Goal: Contribute content: Contribute content

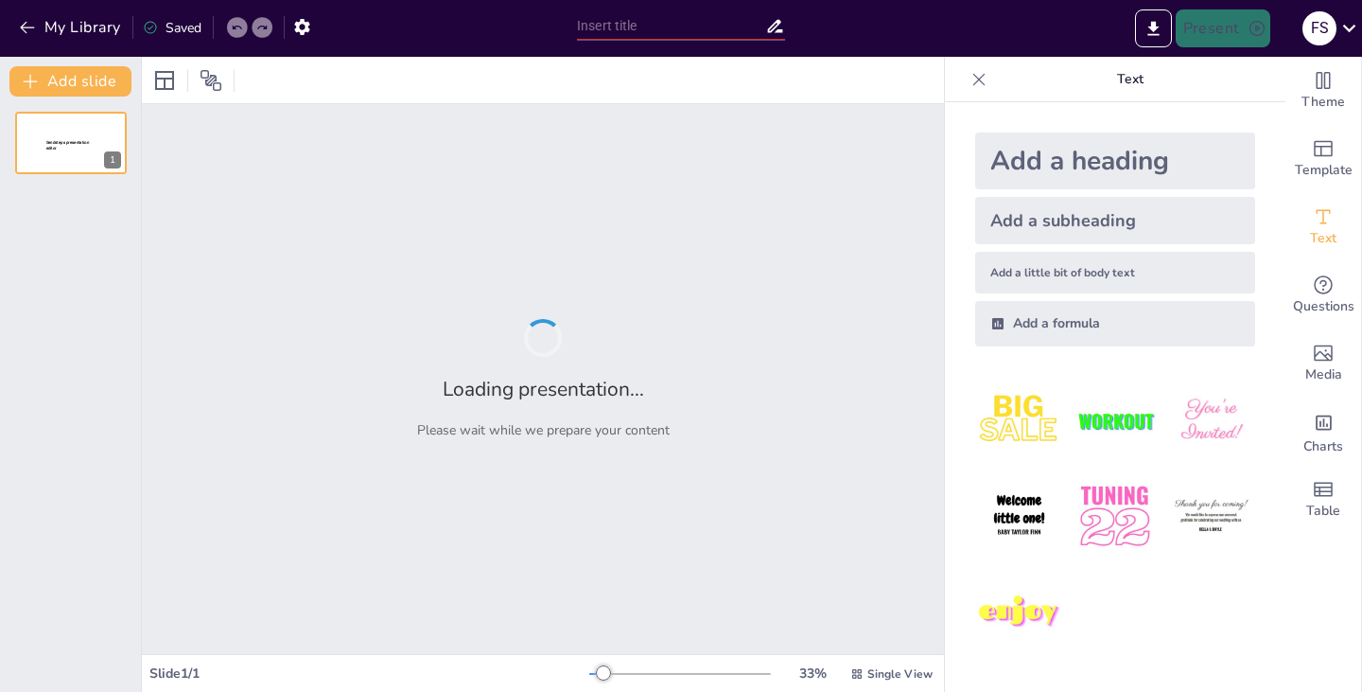
type input "Impacto de la Autoestima en el Aprendizaje de los Estudiantes"
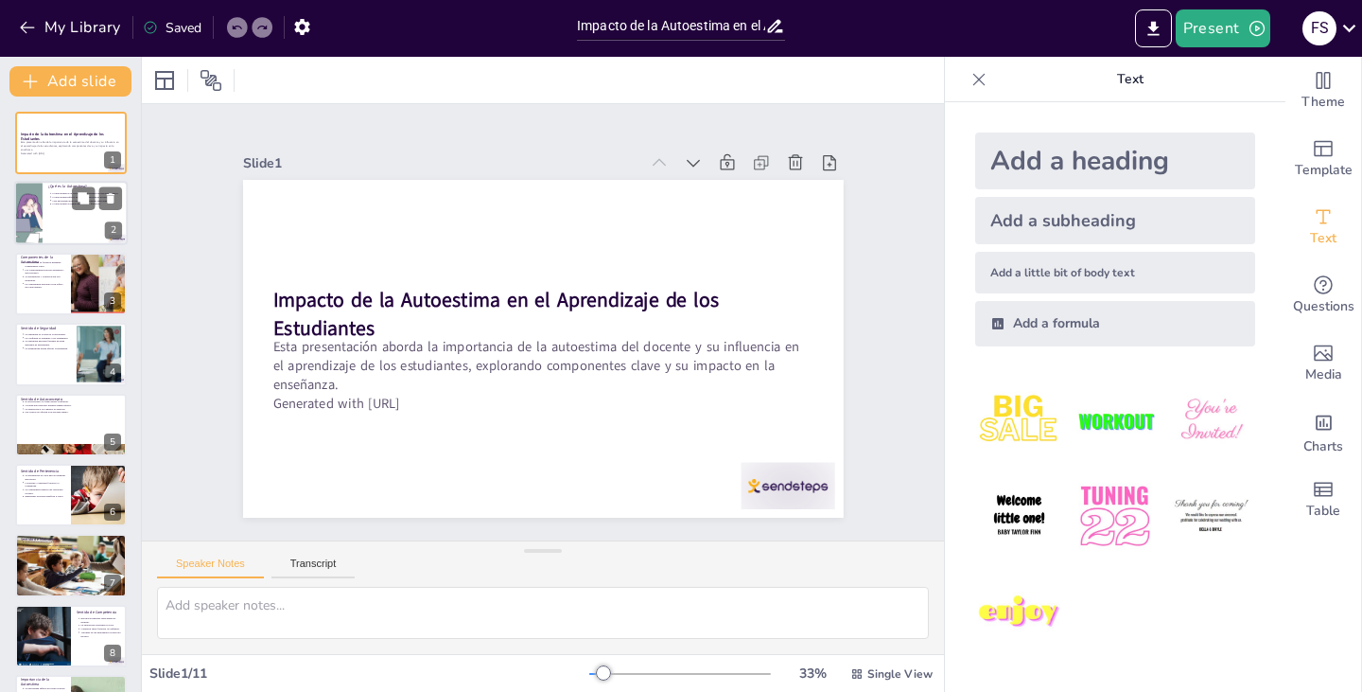
click at [31, 204] on div at bounding box center [28, 214] width 151 height 64
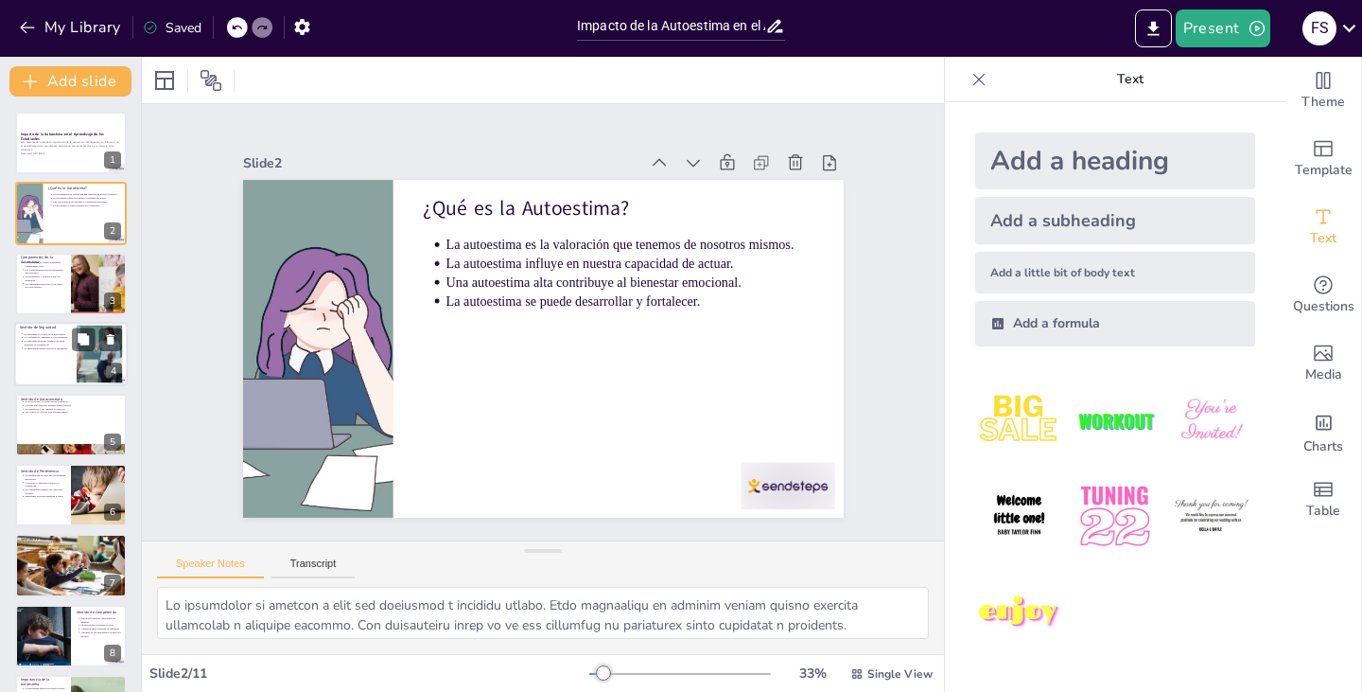
click at [40, 354] on div at bounding box center [71, 354] width 114 height 64
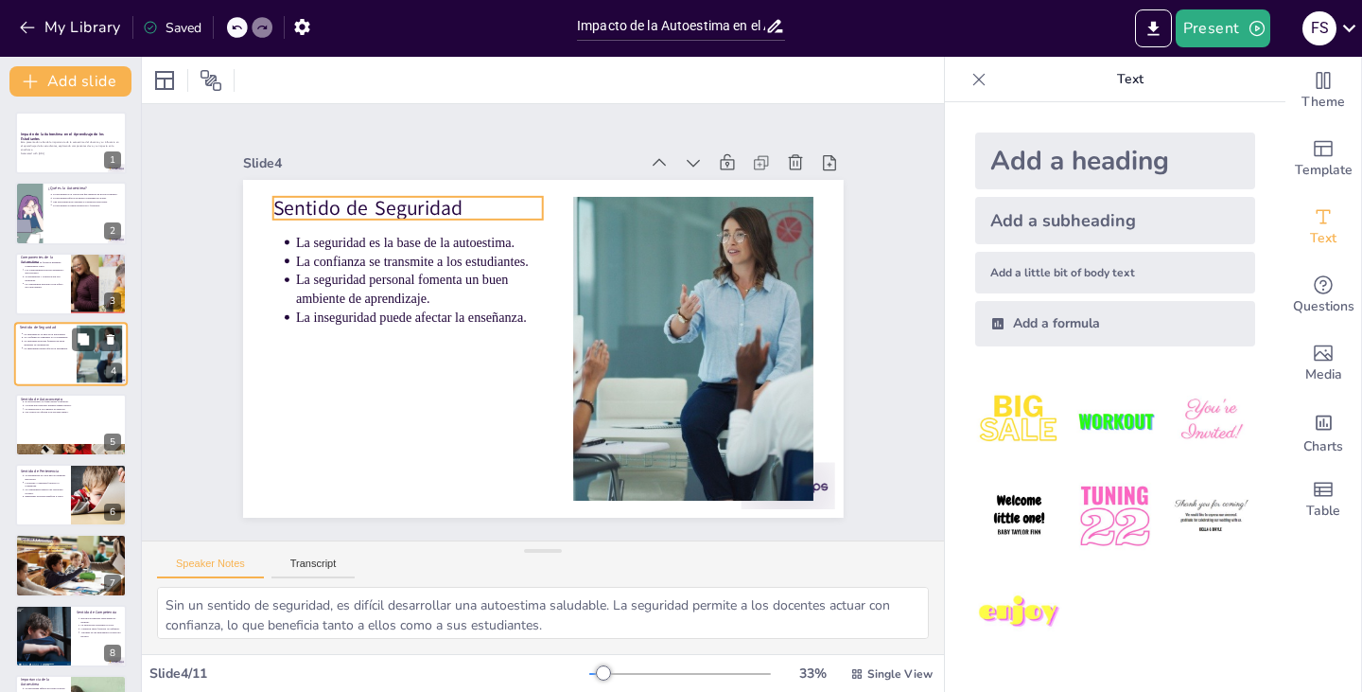
scroll to position [201, 0]
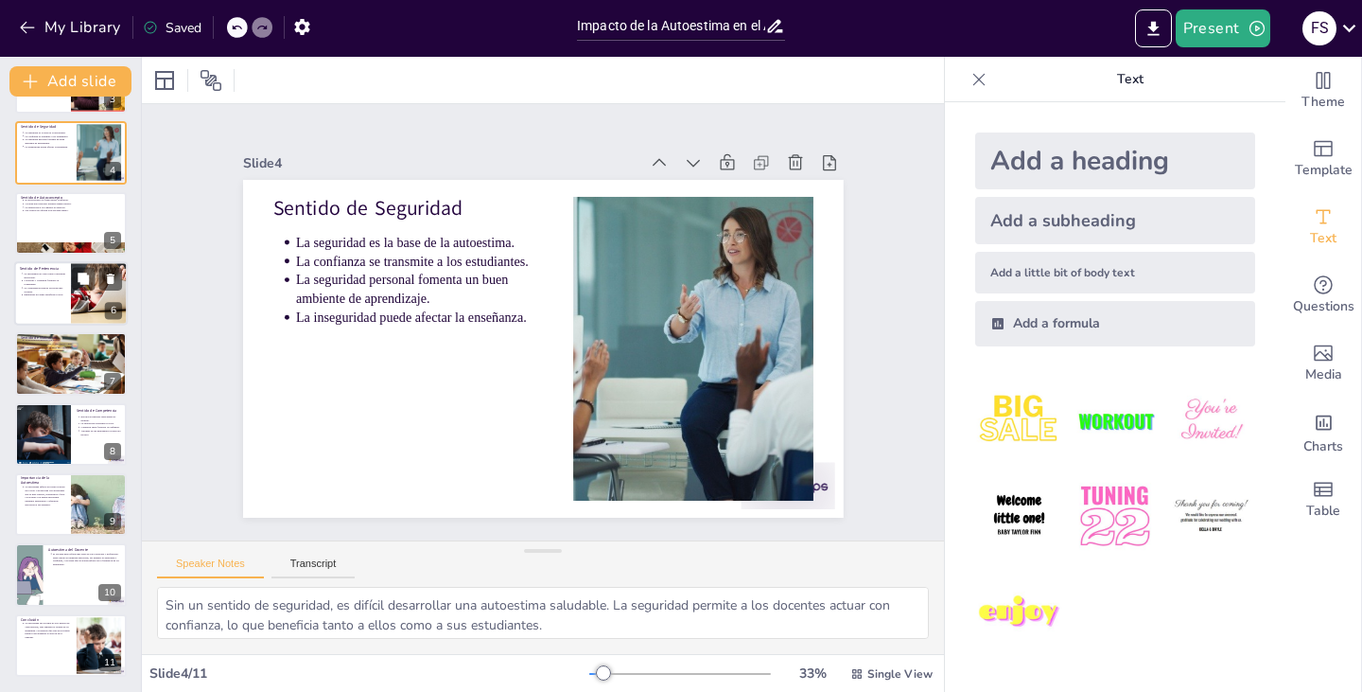
click at [51, 324] on div "Sentido de Pertenencia La pertenencia es clave para el bienestar emocional. Col…" at bounding box center [71, 293] width 114 height 64
type textarea "Sentirse parte de una comunidad es fundamental para el bienestar emocional. Los…"
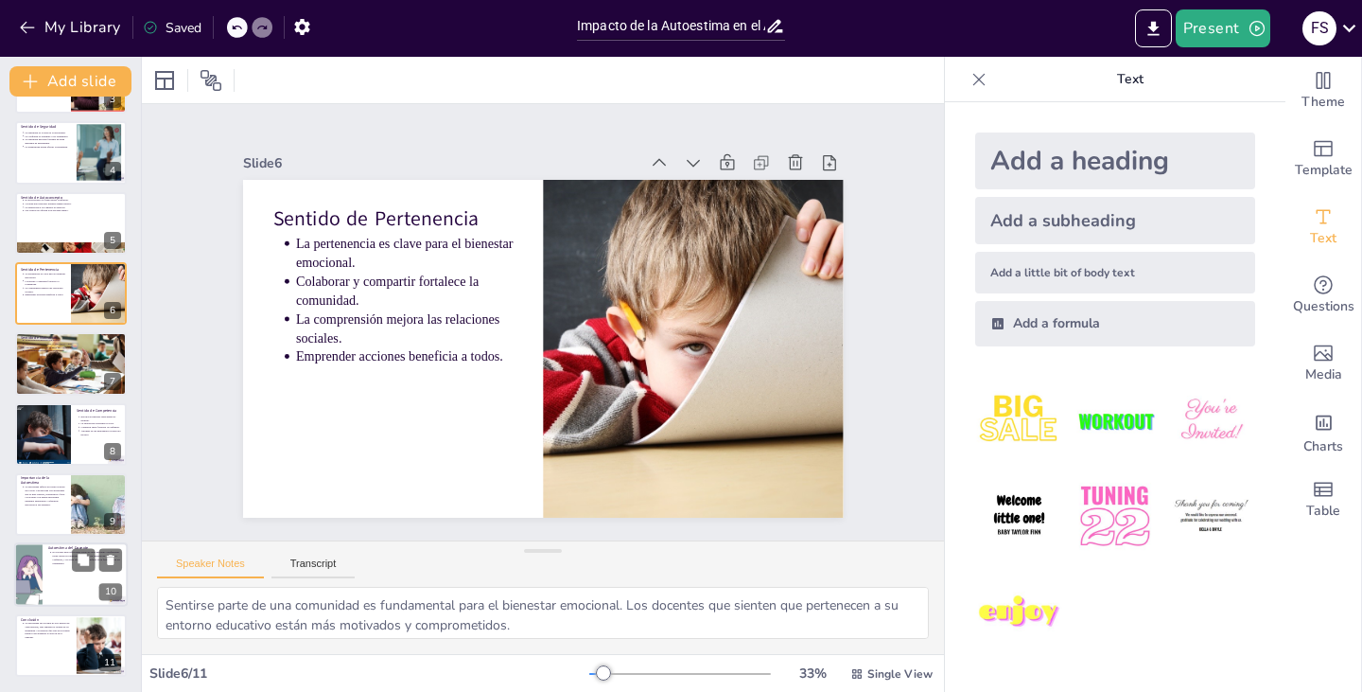
click at [53, 564] on p "El docente debe reflexionar sobre su valor personal y profesional. Debe cuidar …" at bounding box center [88, 558] width 70 height 14
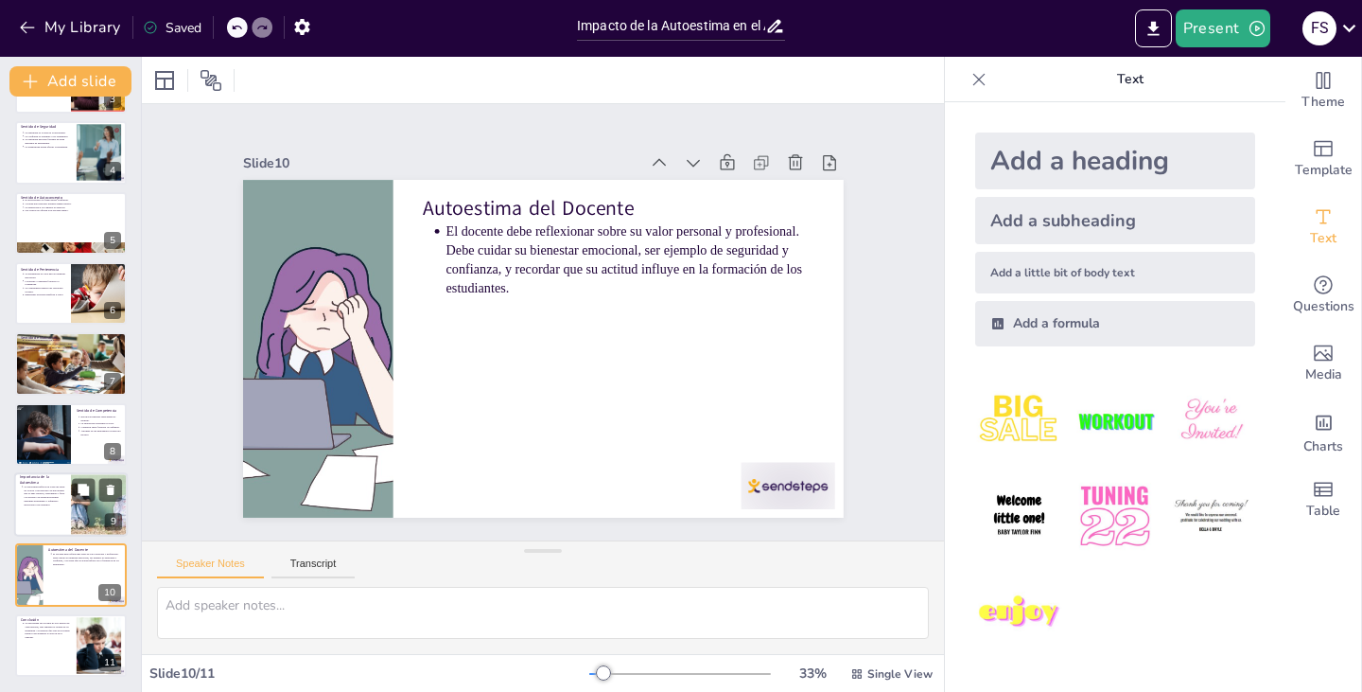
click at [38, 521] on div at bounding box center [71, 504] width 114 height 64
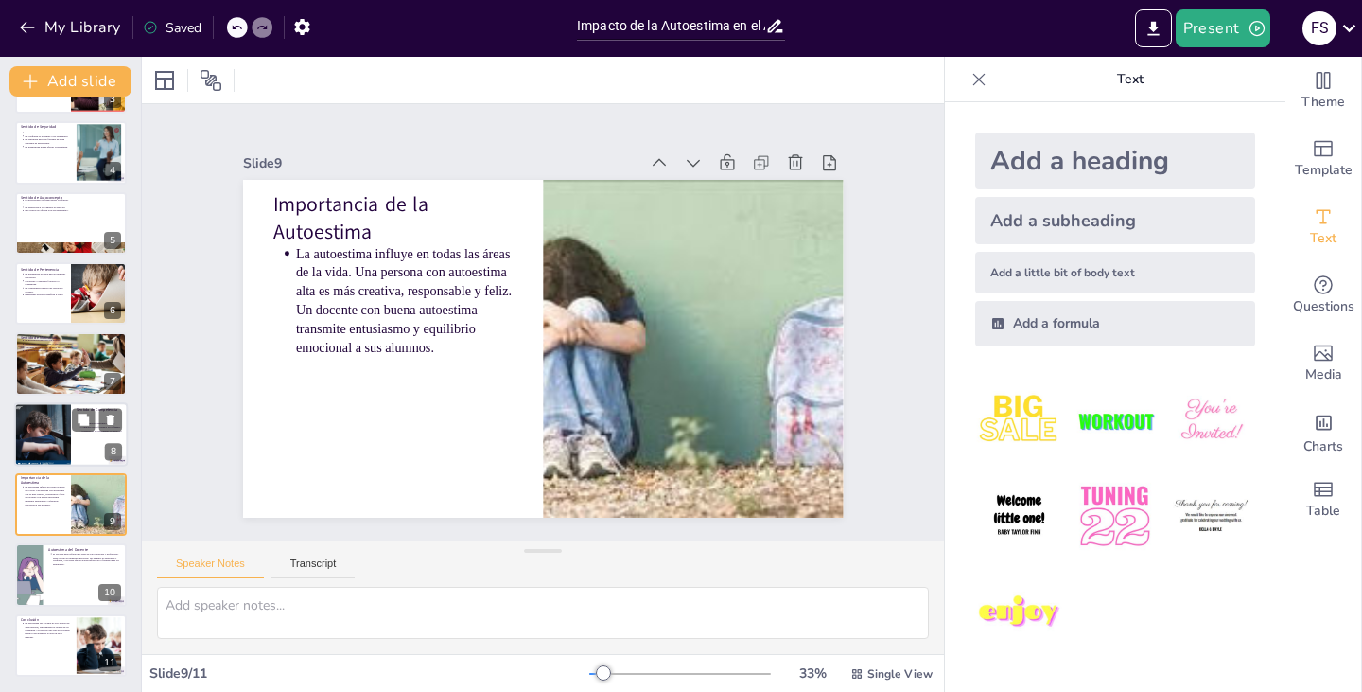
click at [43, 415] on div at bounding box center [42, 434] width 86 height 64
type textarea "Reconocer nuestras habilidades y logros es fundamental para construir una autoe…"
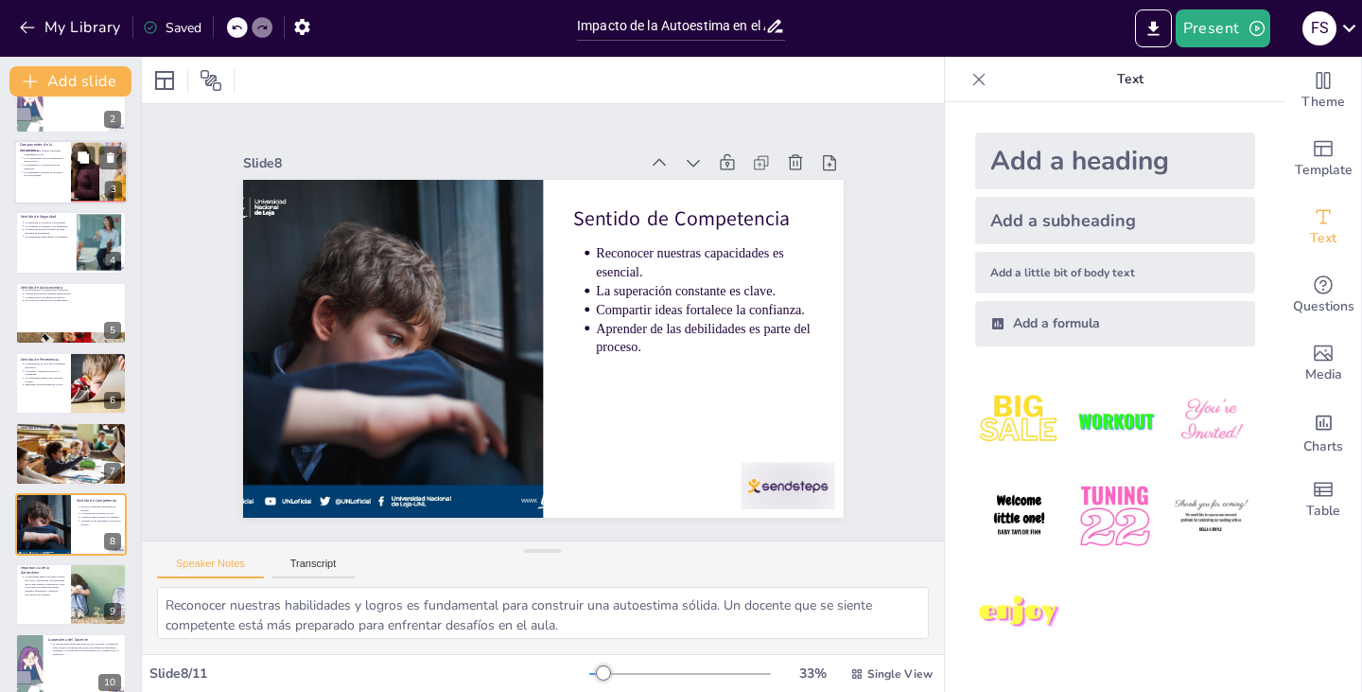
scroll to position [0, 0]
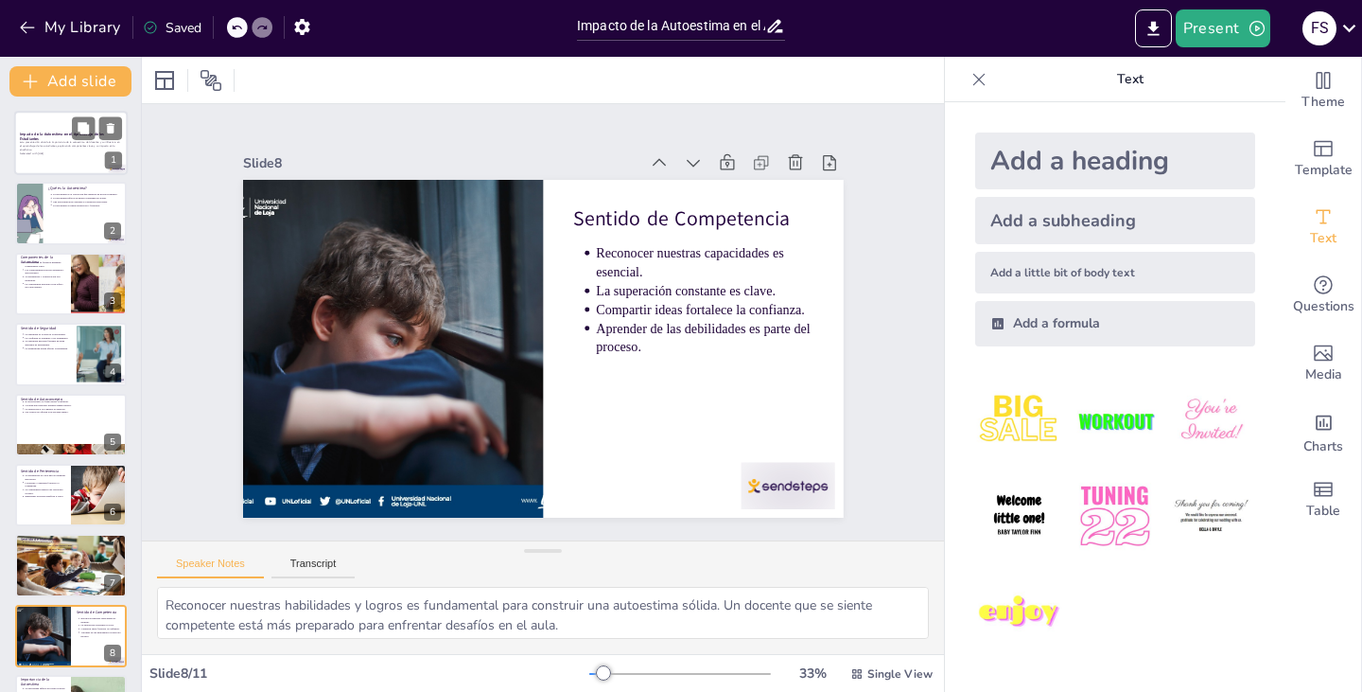
click at [43, 133] on strong "Impacto de la Autoestima en el Aprendizaje de los Estudiantes" at bounding box center [62, 136] width 84 height 10
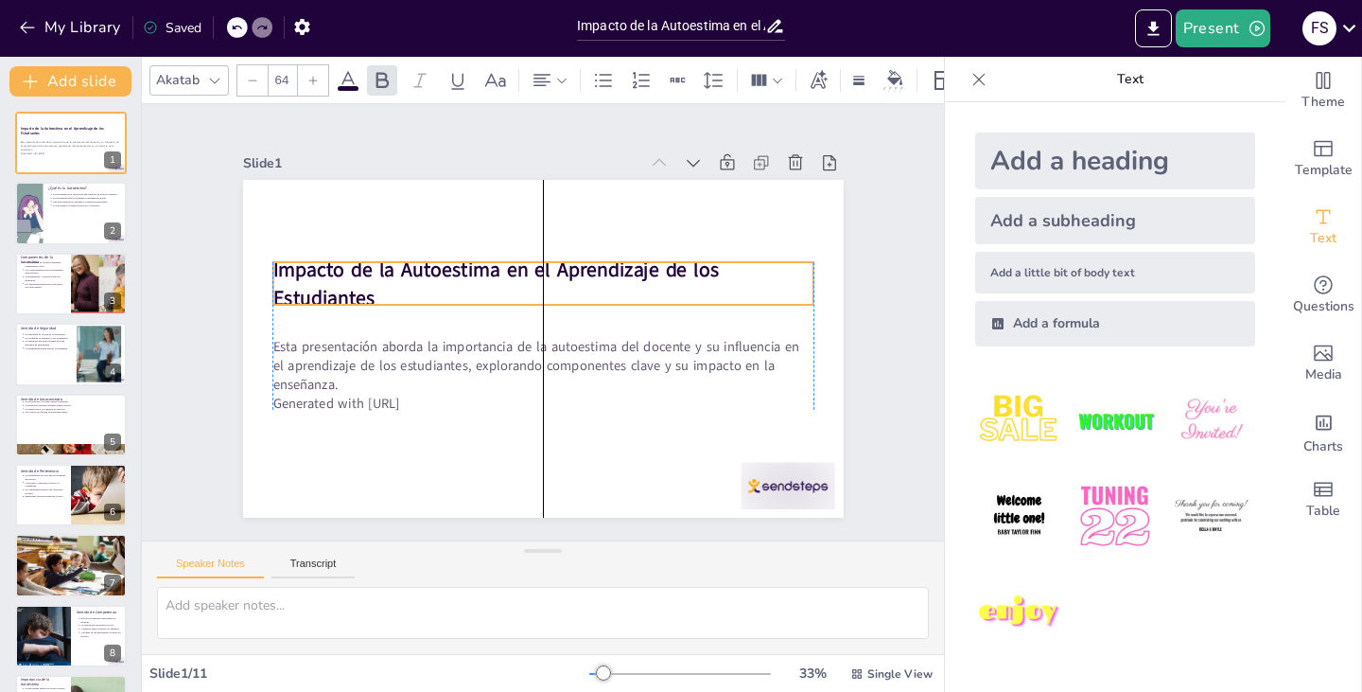
drag, startPoint x: 399, startPoint y: 324, endPoint x: 404, endPoint y: 293, distance: 30.6
click at [404, 293] on p "Impacto de la Autoestima en el Aprendizaje de los Estudiantes" at bounding box center [555, 285] width 532 height 220
click at [511, 278] on p "Impacto de la Autoestima en el Aprendizaje de los Estudiantes" at bounding box center [555, 285] width 532 height 220
click at [511, 278] on p "Impacto de la Autoestima en el Aprendizaje de los Estudiantes" at bounding box center [574, 299] width 363 height 470
click at [511, 278] on p "Impacto de la Autoestima en el Aprendizaje de los Estudiantes" at bounding box center [551, 284] width 540 height 167
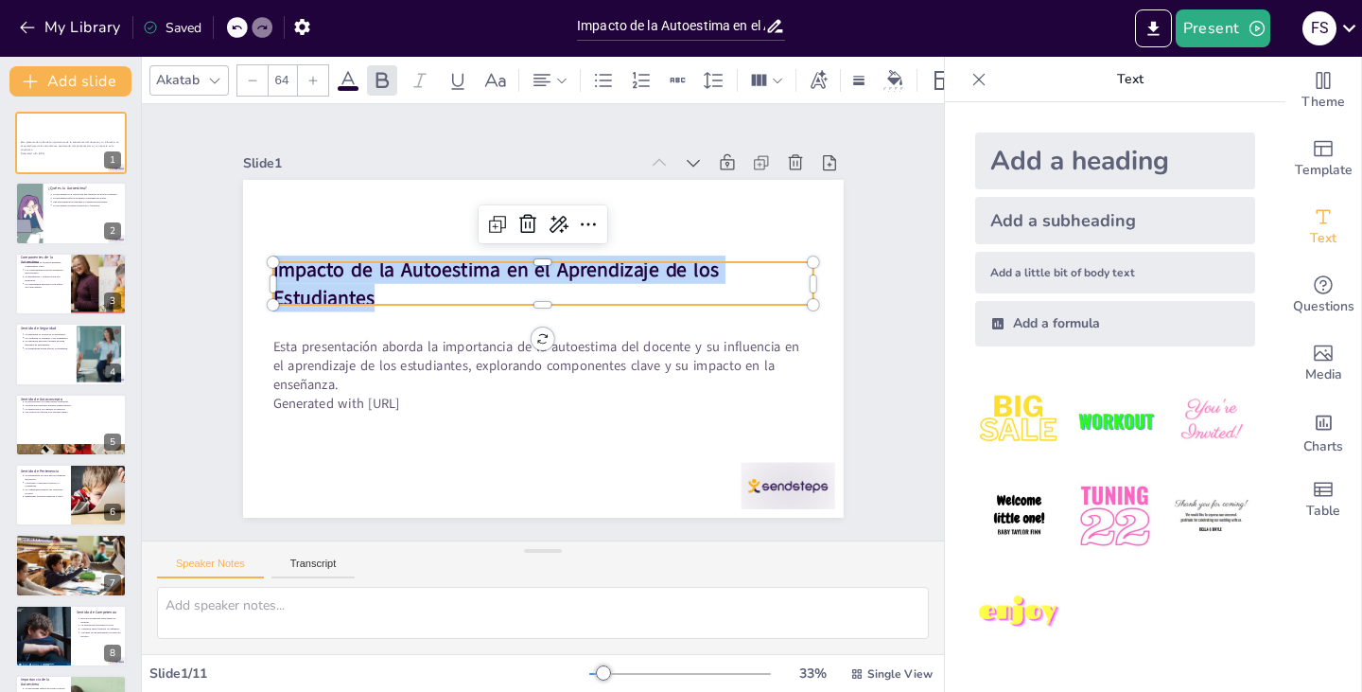
click at [511, 278] on p "Impacto de la Autoestima en el Aprendizaje de los Estudiantes" at bounding box center [555, 285] width 532 height 220
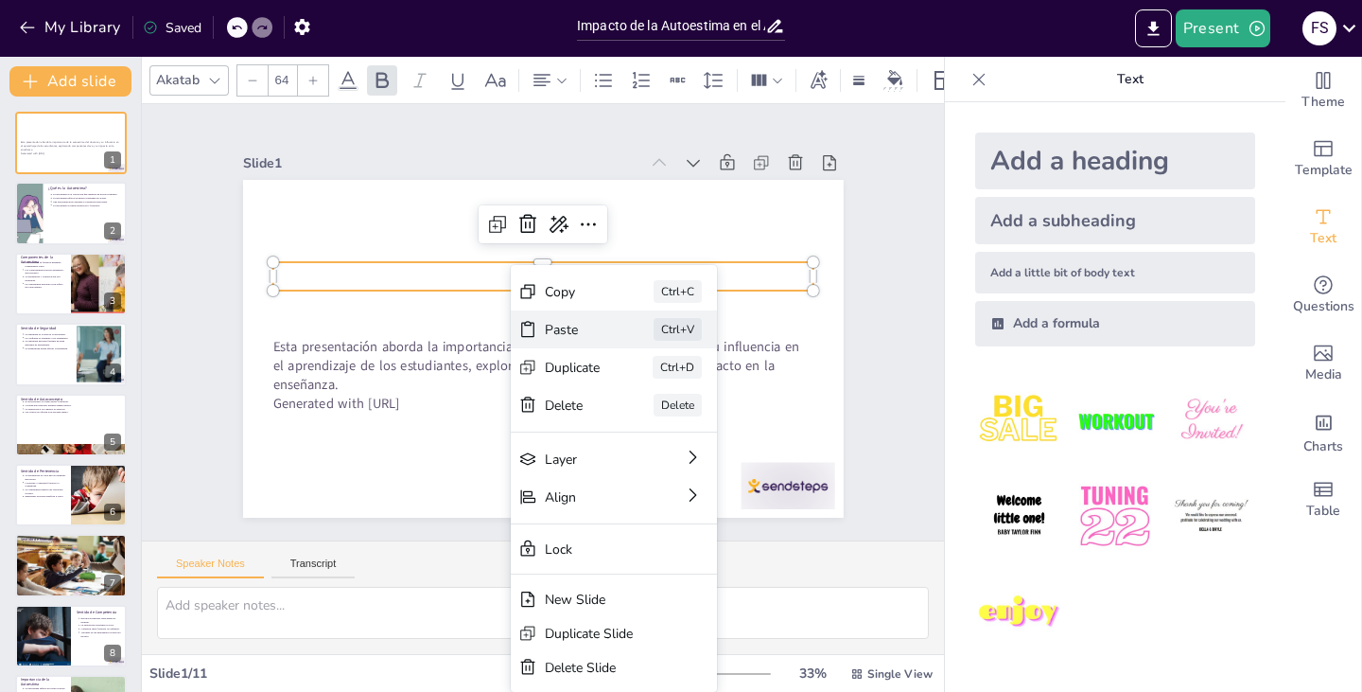
click at [590, 451] on div "Paste Ctrl+V" at bounding box center [691, 510] width 203 height 118
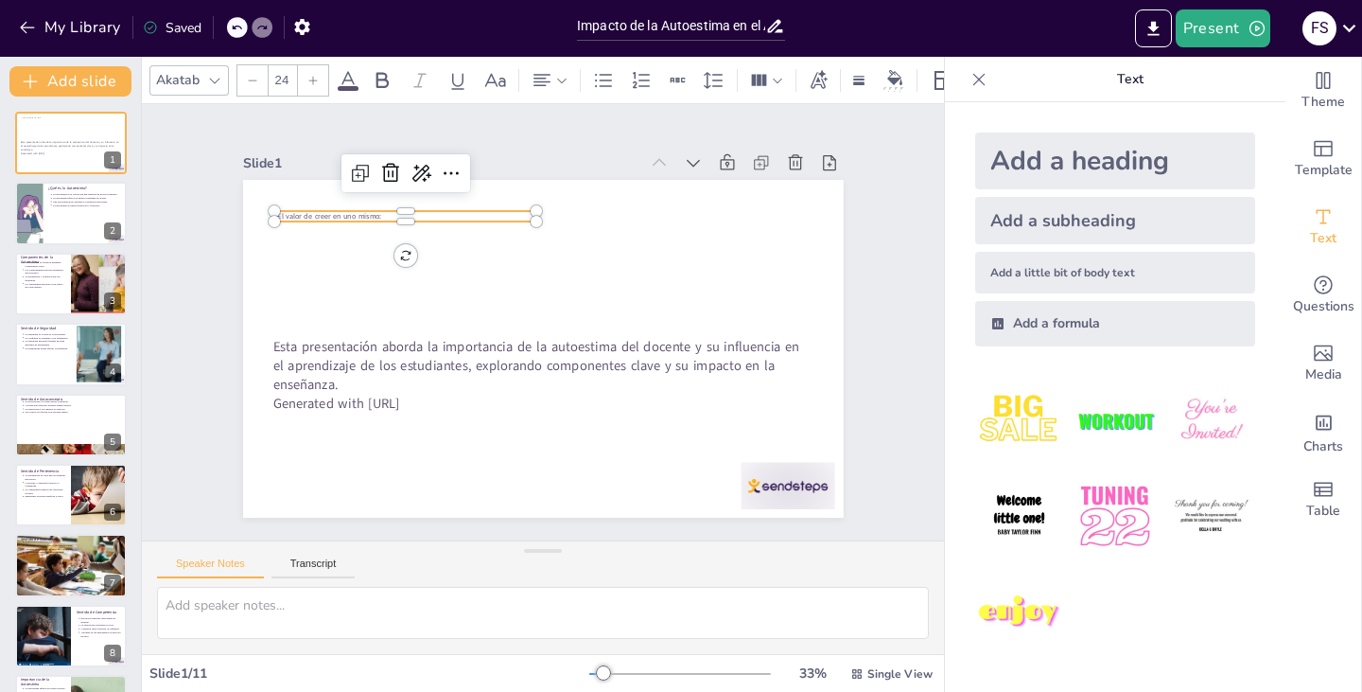
click at [549, 214] on div at bounding box center [558, 223] width 18 height 18
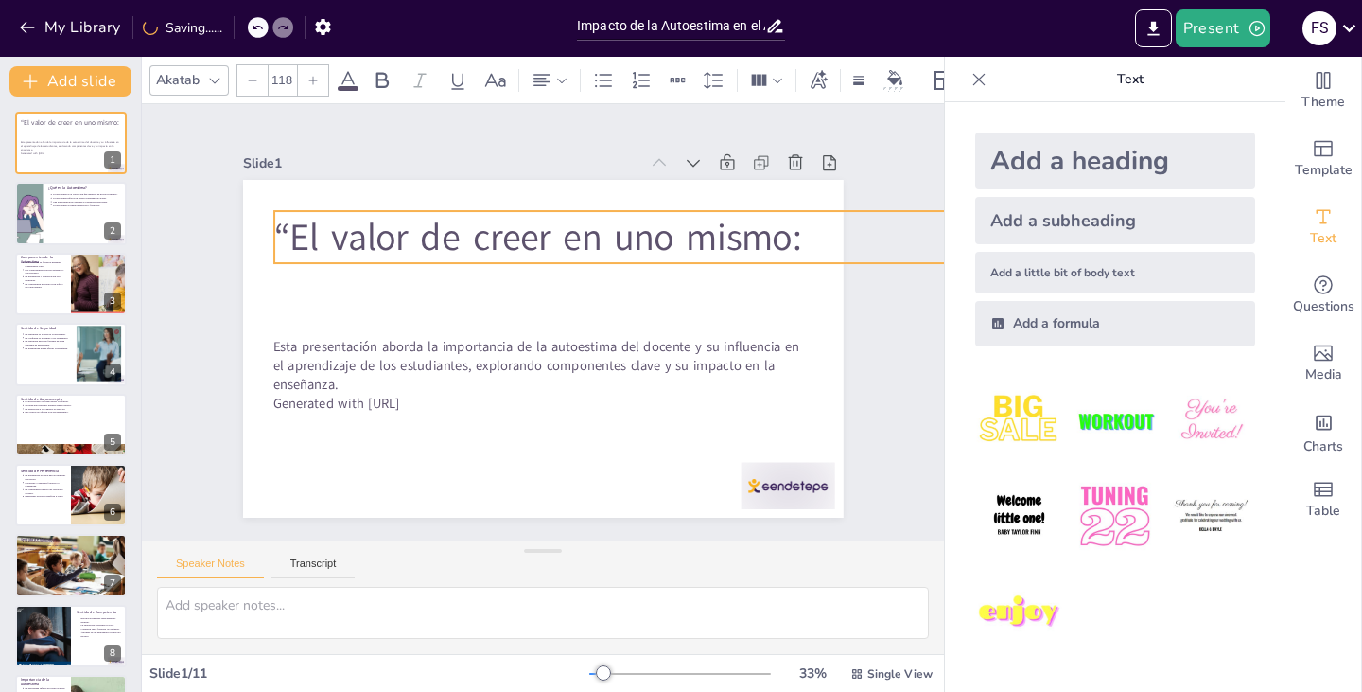
drag, startPoint x: 521, startPoint y: 214, endPoint x: 309, endPoint y: 255, distance: 216.0
click at [309, 255] on div "Esta presentación aborda la importancia de la autoestima del docente y su influ…" at bounding box center [537, 347] width 657 height 455
click at [786, 222] on span "“El valor de creer en uno mismo:" at bounding box center [564, 238] width 517 height 211
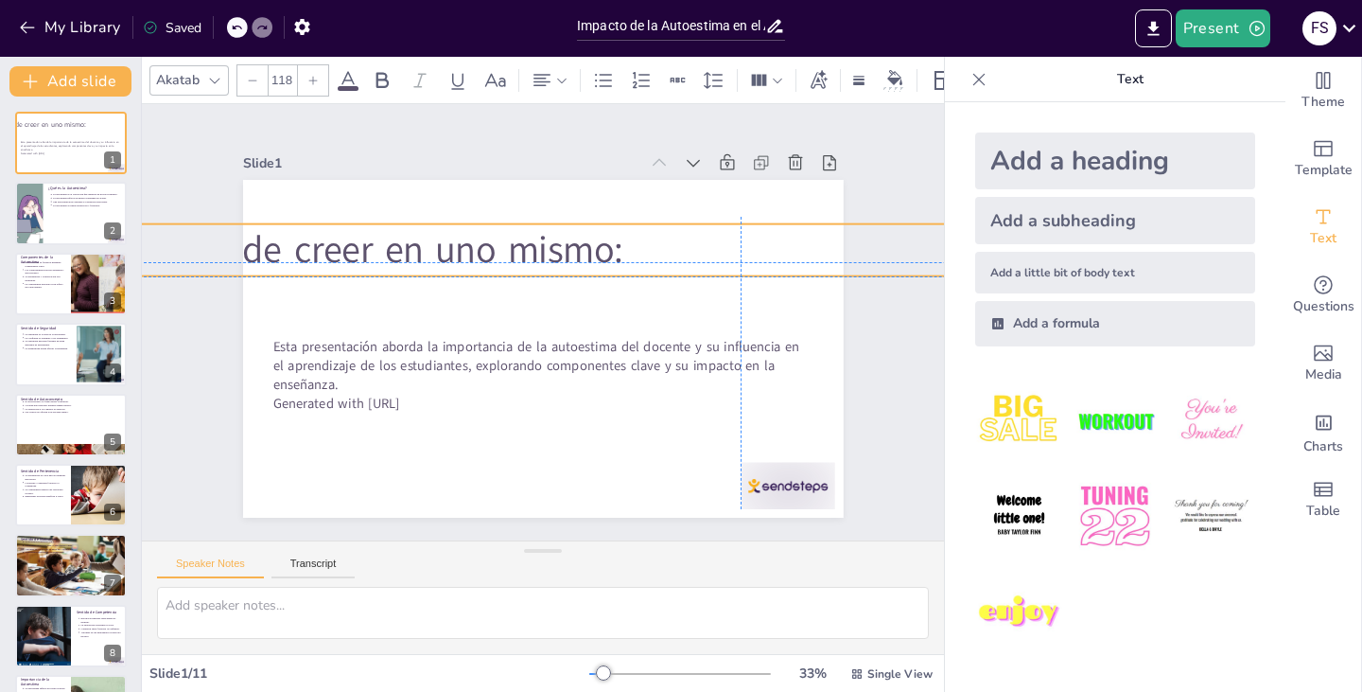
drag, startPoint x: 895, startPoint y: 243, endPoint x: 720, endPoint y: 244, distance: 175.0
click at [720, 246] on div "Slide 1 Esta presentación aborda la importancia de la autoestima del docente y …" at bounding box center [544, 322] width 898 height 662
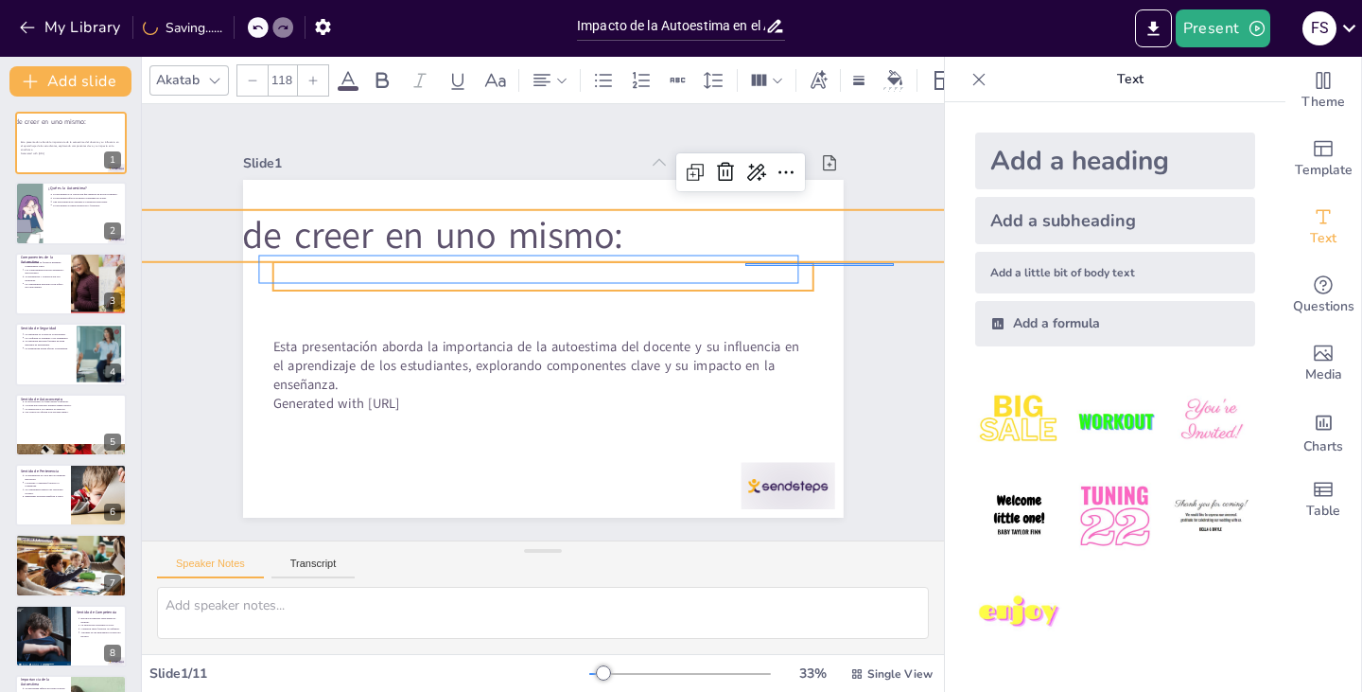
drag, startPoint x: 879, startPoint y: 267, endPoint x: 748, endPoint y: 262, distance: 130.6
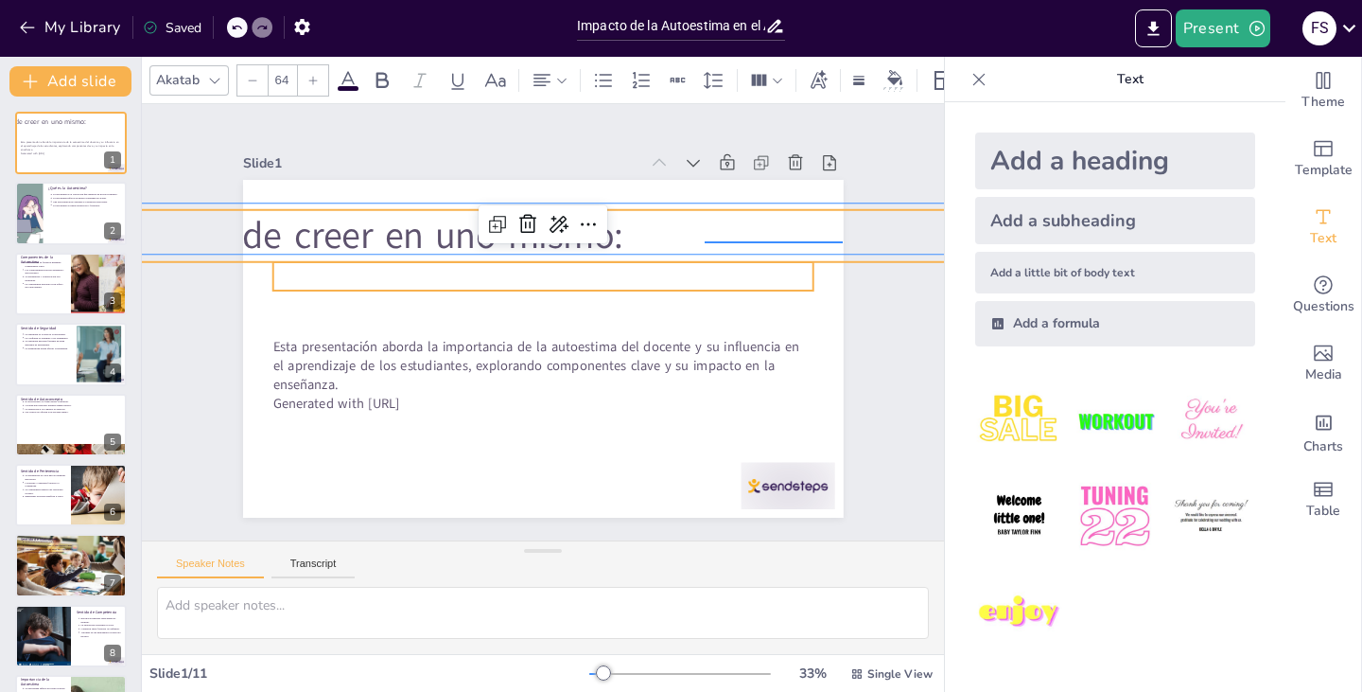
drag, startPoint x: 841, startPoint y: 242, endPoint x: 708, endPoint y: 234, distance: 133.7
type input "118"
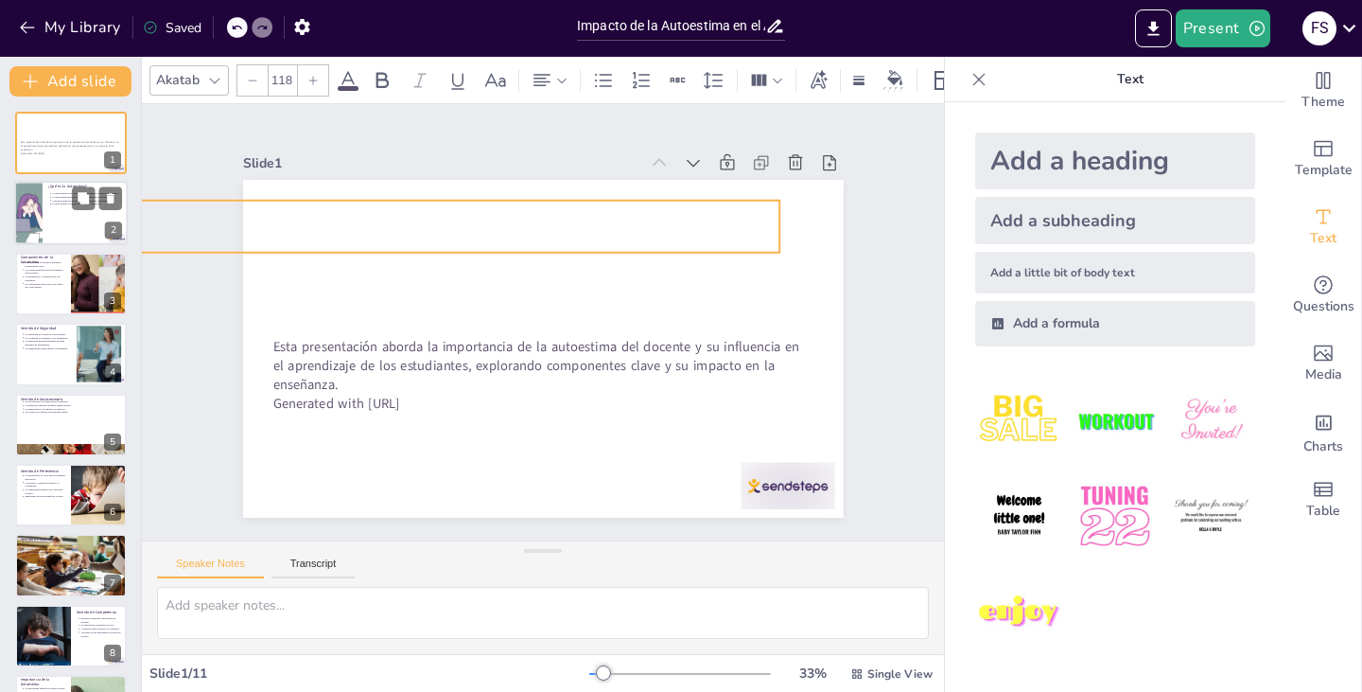
drag, startPoint x: 717, startPoint y: 224, endPoint x: 111, endPoint y: 215, distance: 606.5
click at [111, 215] on div "Document fonts Akatab Recently used Mulish Popular fonts Lato Montserrat Open S…" at bounding box center [681, 374] width 1362 height 635
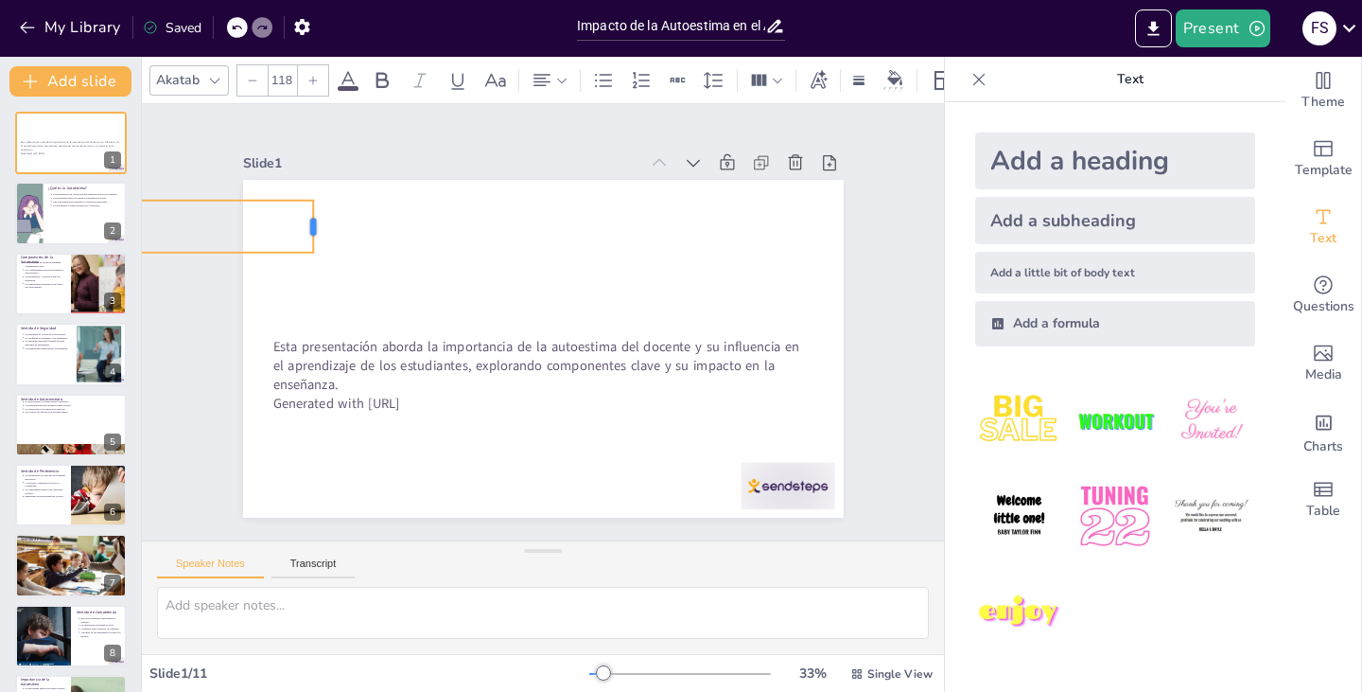
drag, startPoint x: 743, startPoint y: 221, endPoint x: 319, endPoint y: 253, distance: 425.0
click at [319, 253] on div "Esta presentación aborda la importancia de la autoestima del docente y su influ…" at bounding box center [521, 337] width 626 height 684
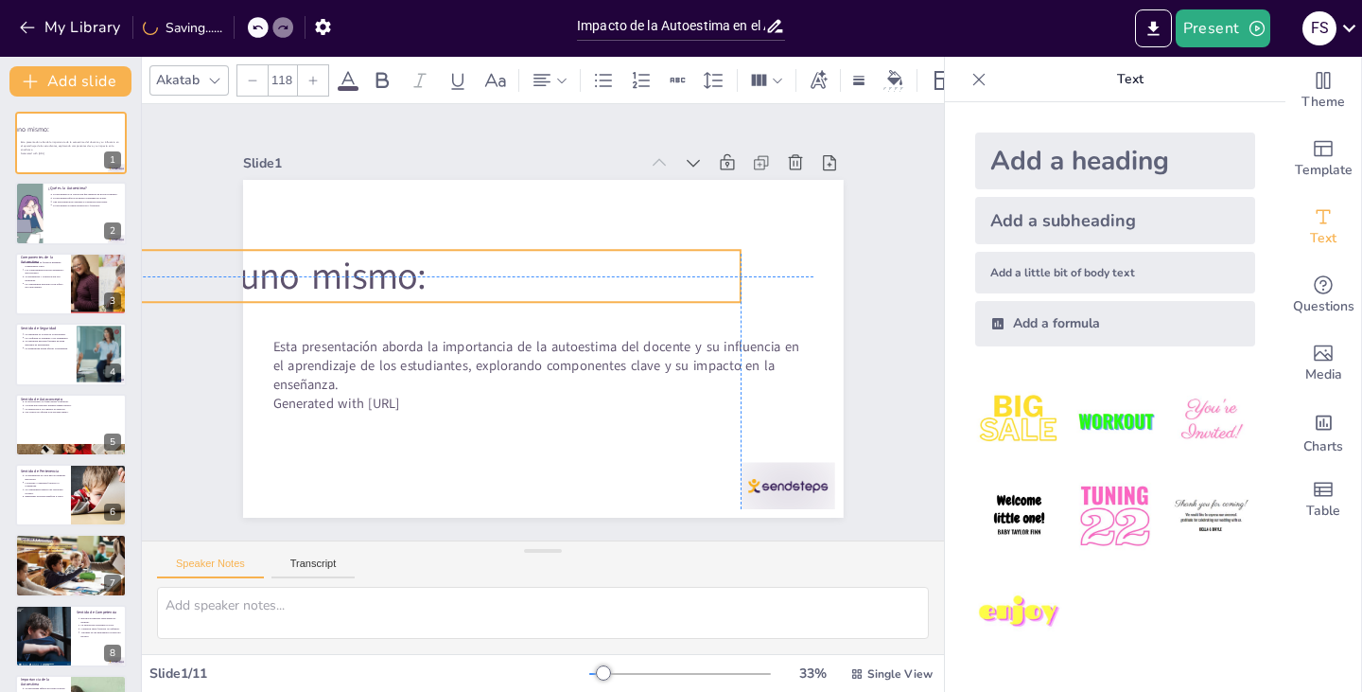
drag, startPoint x: 278, startPoint y: 235, endPoint x: 700, endPoint y: 280, distance: 424.4
click at [700, 280] on p "“El valor de creer en uno mismo:" at bounding box center [335, 230] width 834 height 225
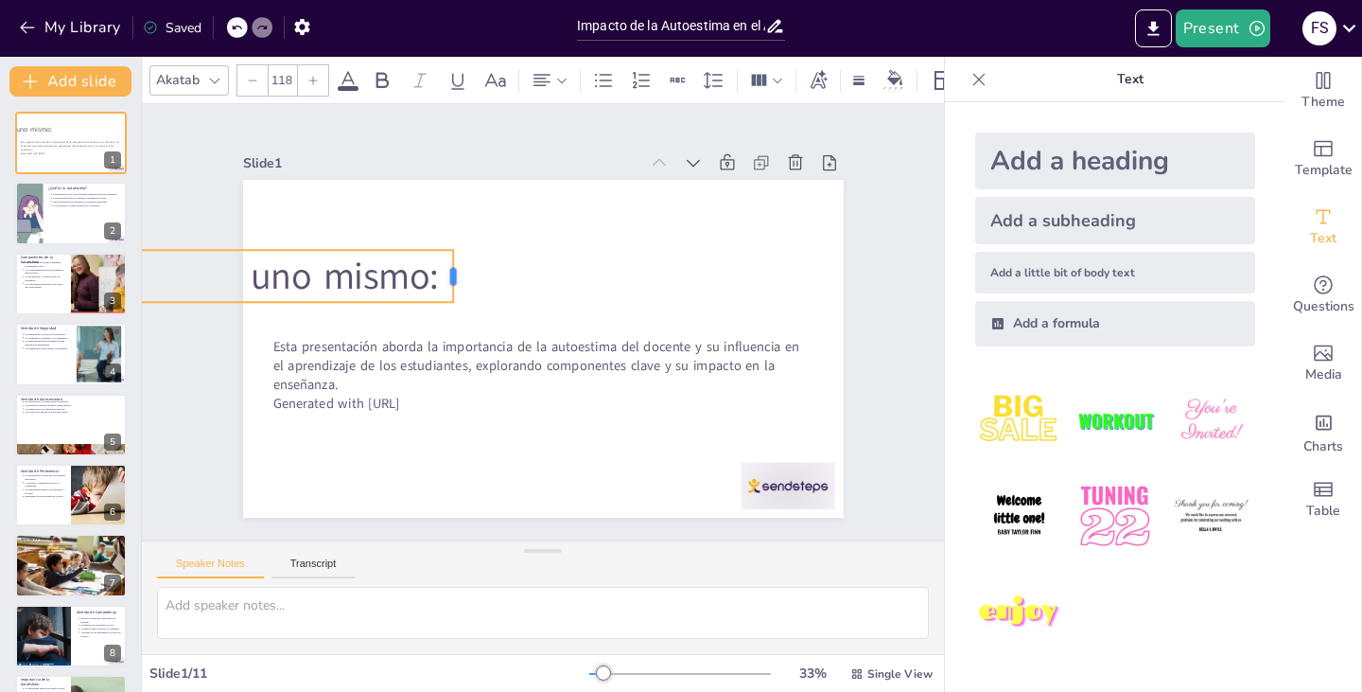
drag, startPoint x: 744, startPoint y: 265, endPoint x: 445, endPoint y: 289, distance: 299.9
click at [445, 289] on div "Esta presentación aborda la importancia de la autoestima del docente y su influ…" at bounding box center [537, 347] width 657 height 455
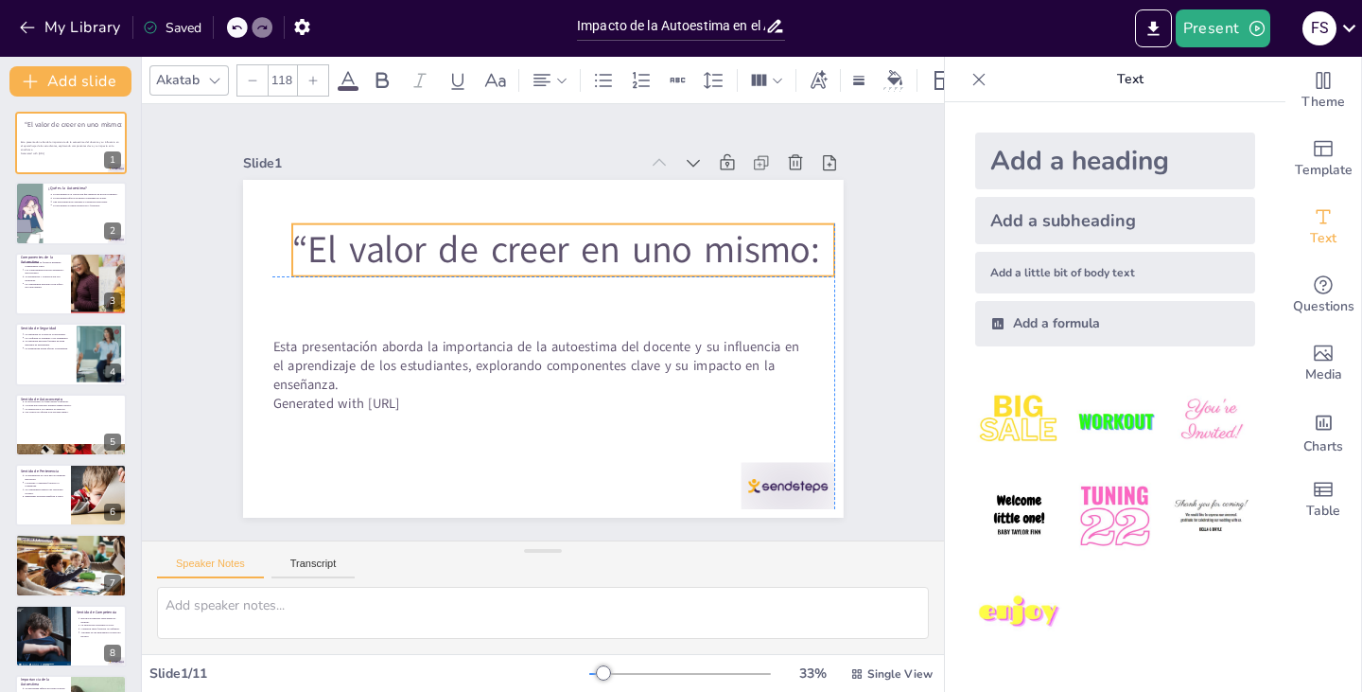
drag, startPoint x: 361, startPoint y: 271, endPoint x: 739, endPoint y: 244, distance: 378.4
click at [739, 244] on span "“El valor de creer en uno mismo:" at bounding box center [577, 256] width 517 height 211
drag, startPoint x: 797, startPoint y: 238, endPoint x: 816, endPoint y: 238, distance: 18.9
click at [801, 238] on span "“El valor de creer en uno mismo:" at bounding box center [577, 256] width 517 height 211
click at [816, 238] on span "“El valor de creer en uno mismo:" at bounding box center [585, 259] width 517 height 211
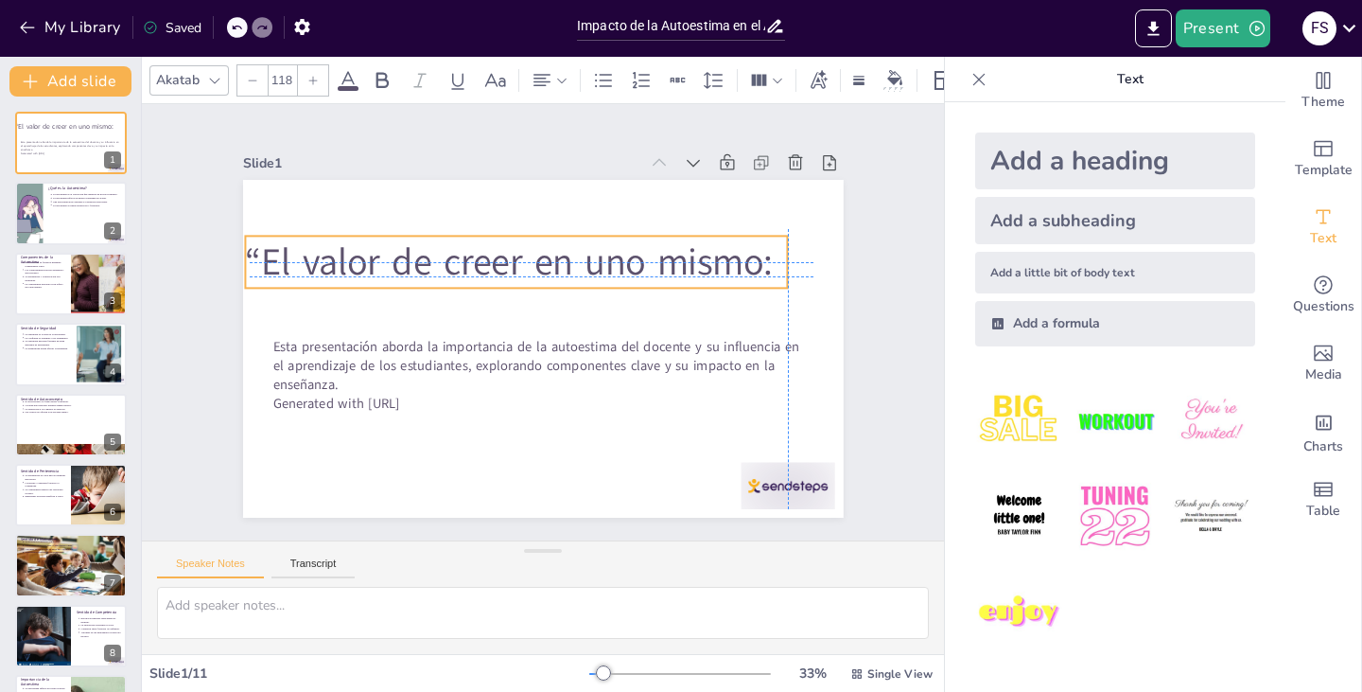
drag, startPoint x: 816, startPoint y: 238, endPoint x: 772, endPoint y: 243, distance: 44.7
click at [772, 243] on span "“El valor de creer en uno mismo:" at bounding box center [529, 254] width 517 height 211
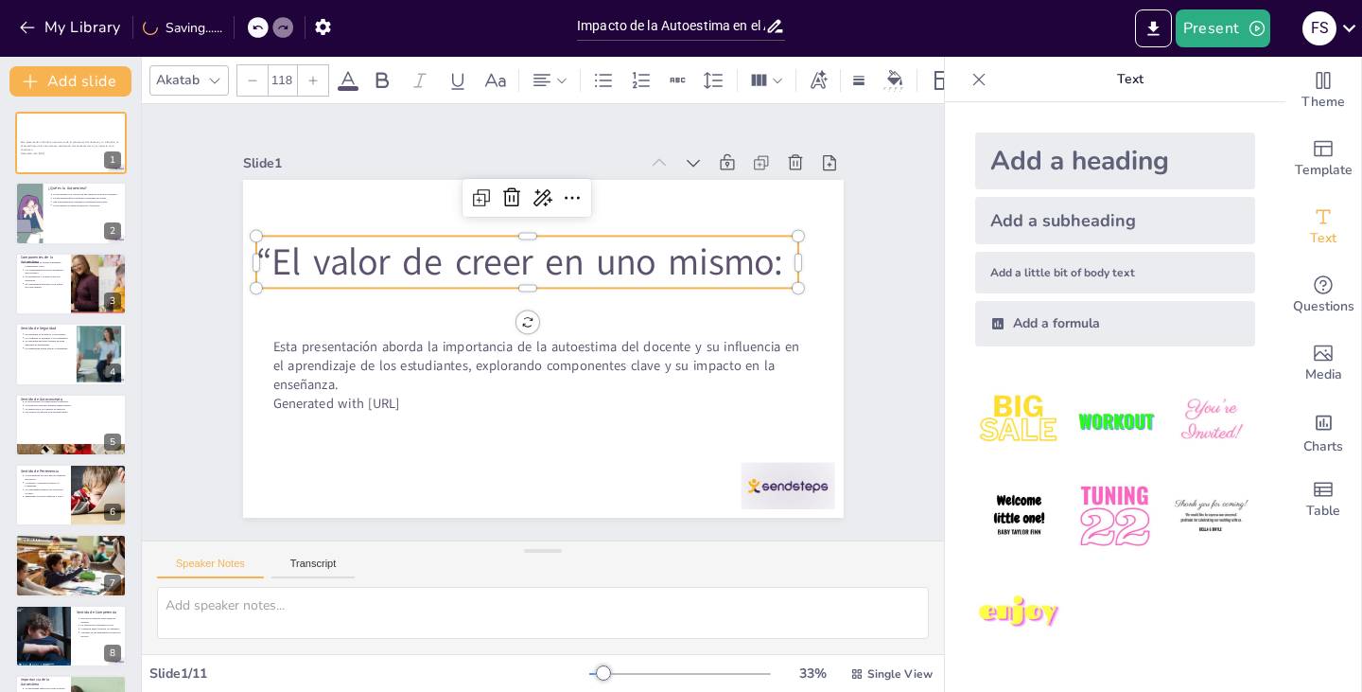
click at [773, 256] on span "“El valor de creer en uno mismo:" at bounding box center [539, 256] width 517 height 211
click at [776, 252] on span "“El valor de creer en uno mismo:" at bounding box center [539, 256] width 517 height 211
click at [1072, 164] on div "Add a heading" at bounding box center [1115, 160] width 280 height 57
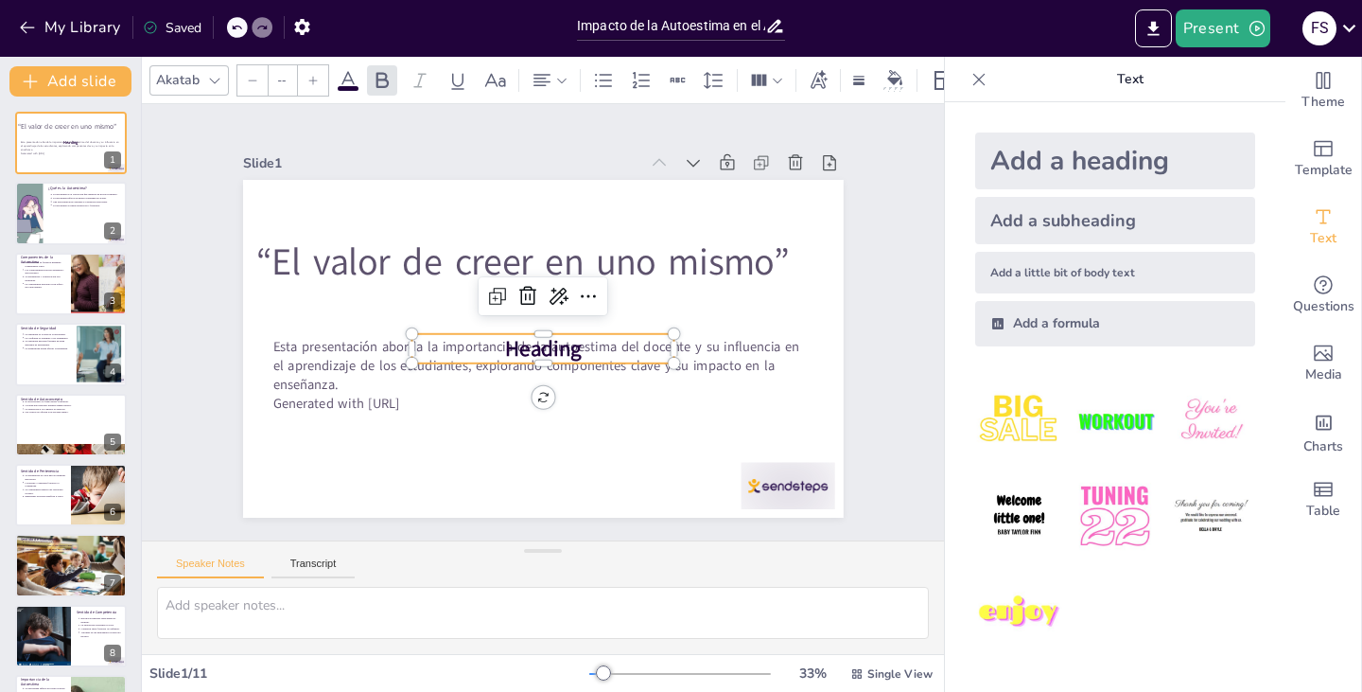
type input "68"
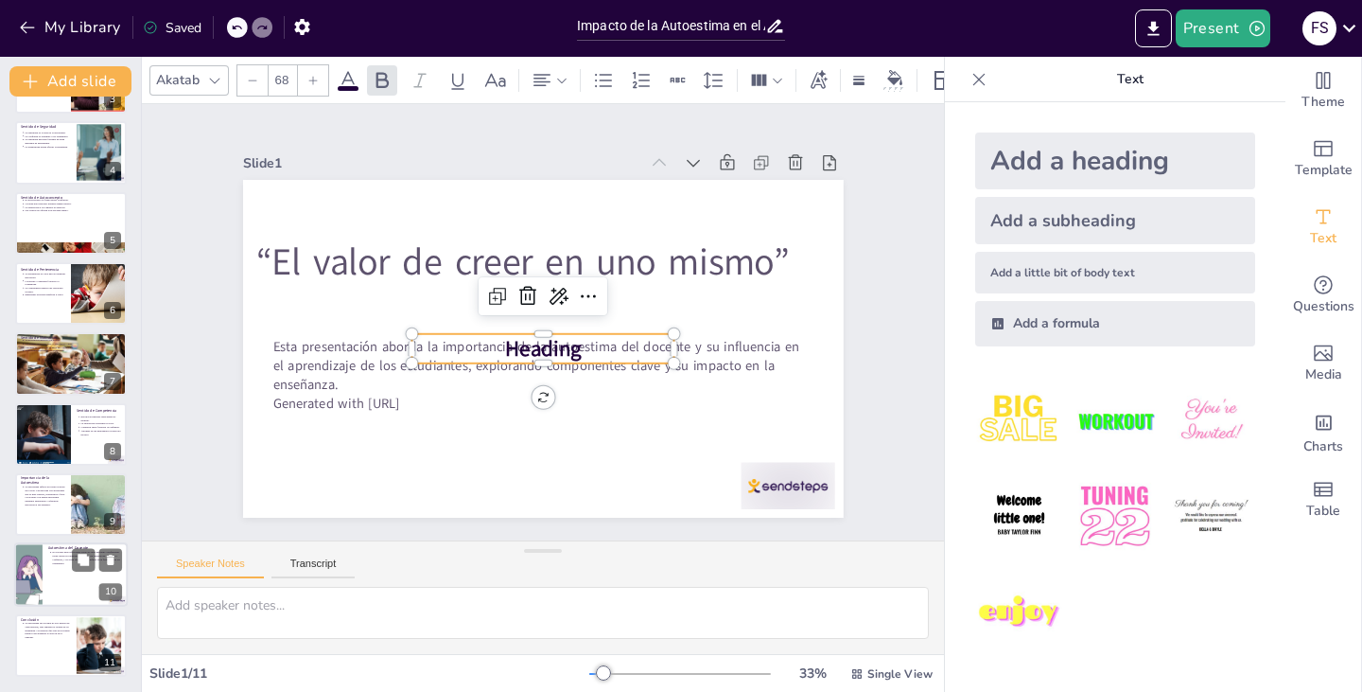
click at [64, 551] on p "El docente debe reflexionar sobre su valor personal y profesional. Debe cuidar …" at bounding box center [88, 558] width 70 height 14
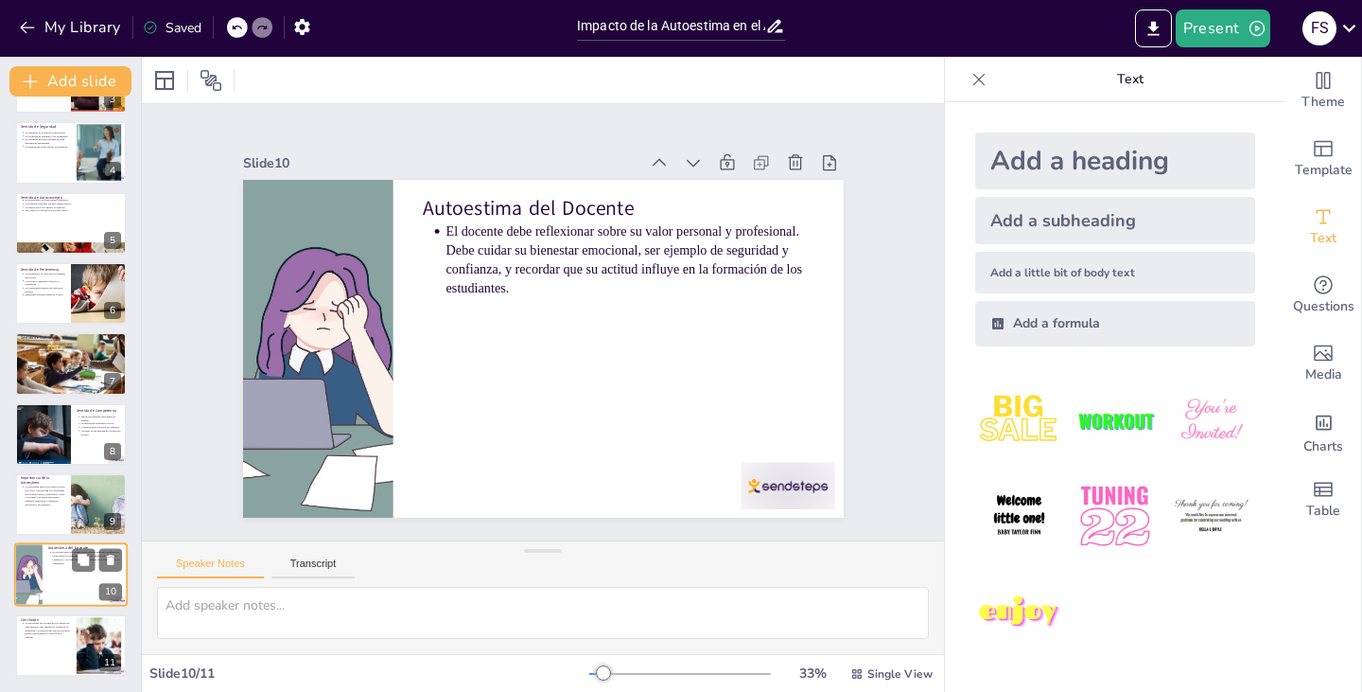
click at [58, 553] on p "El docente debe reflexionar sobre su valor personal y profesional. Debe cuidar …" at bounding box center [88, 558] width 70 height 14
click at [93, 401] on div "Esta presentación aborda la importancia de la autoestima del docente y su influ…" at bounding box center [70, 293] width 141 height 766
click at [72, 342] on button at bounding box center [83, 349] width 23 height 23
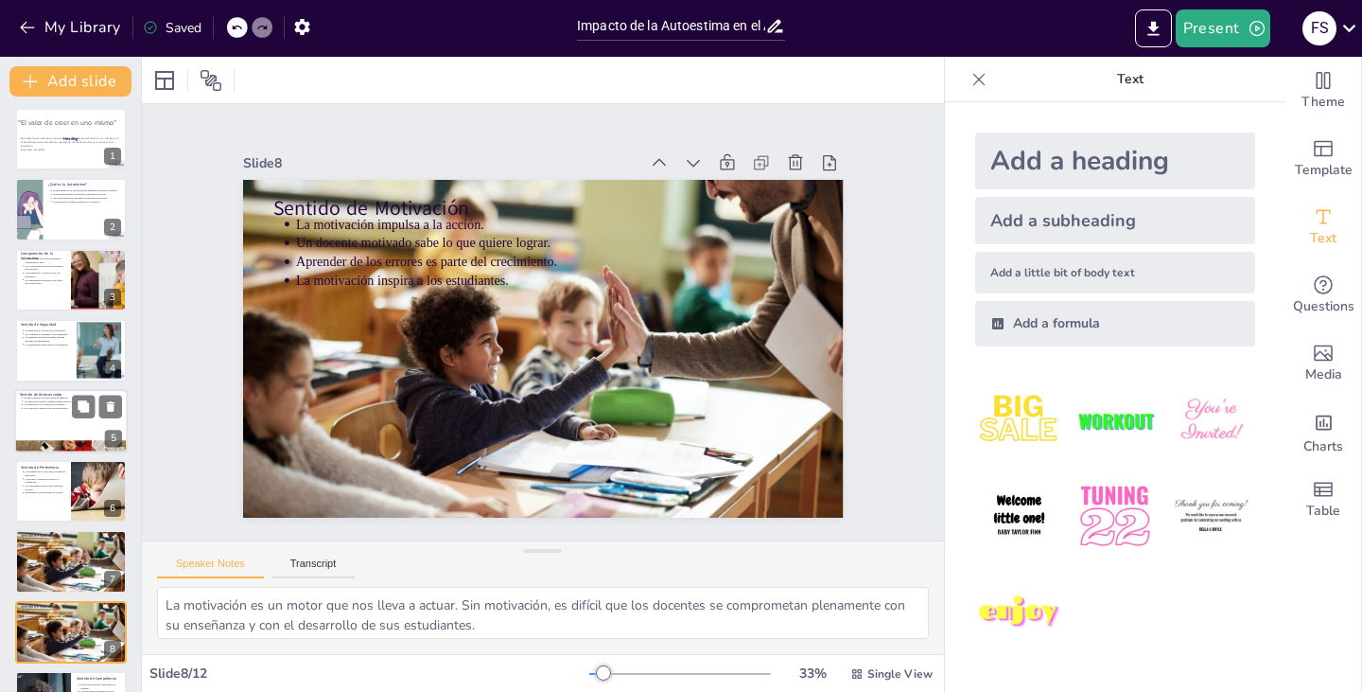
scroll to position [0, 0]
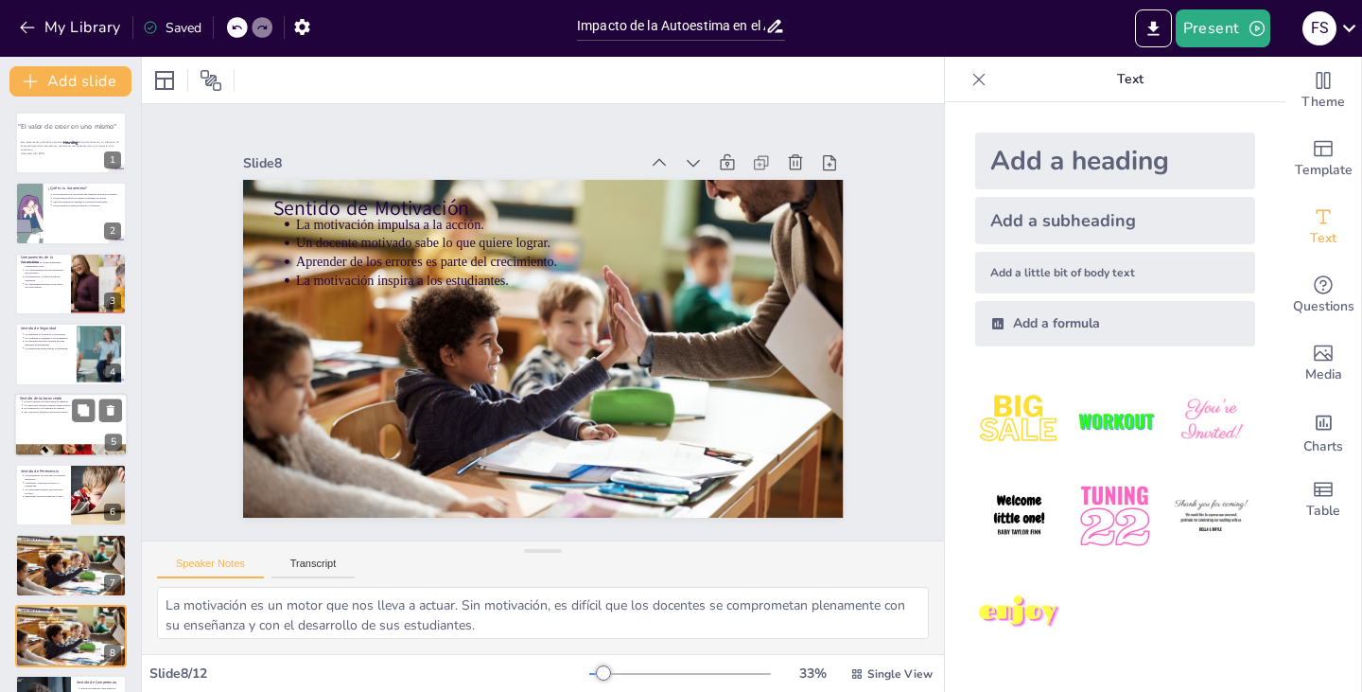
click at [53, 182] on div "¿Qué es la Autoestima? La autoestima es la valoración que tenemos de nosotros m…" at bounding box center [71, 182] width 112 height 0
type textarea "Lo ipsumdolor si ametcon a elit sed doeiusmod t incididu utlabo. Etdo magnaaliq…"
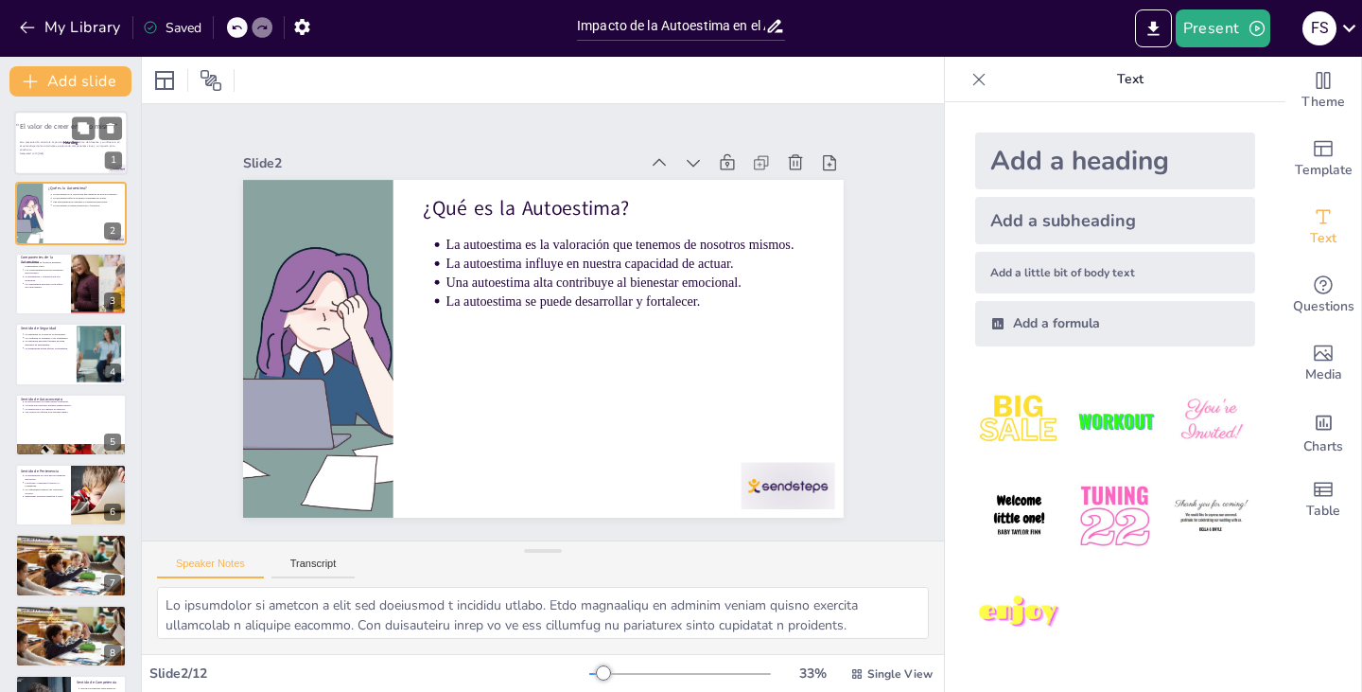
click at [66, 125] on span "“El valor de creer en uno mismo”" at bounding box center [66, 126] width 101 height 9
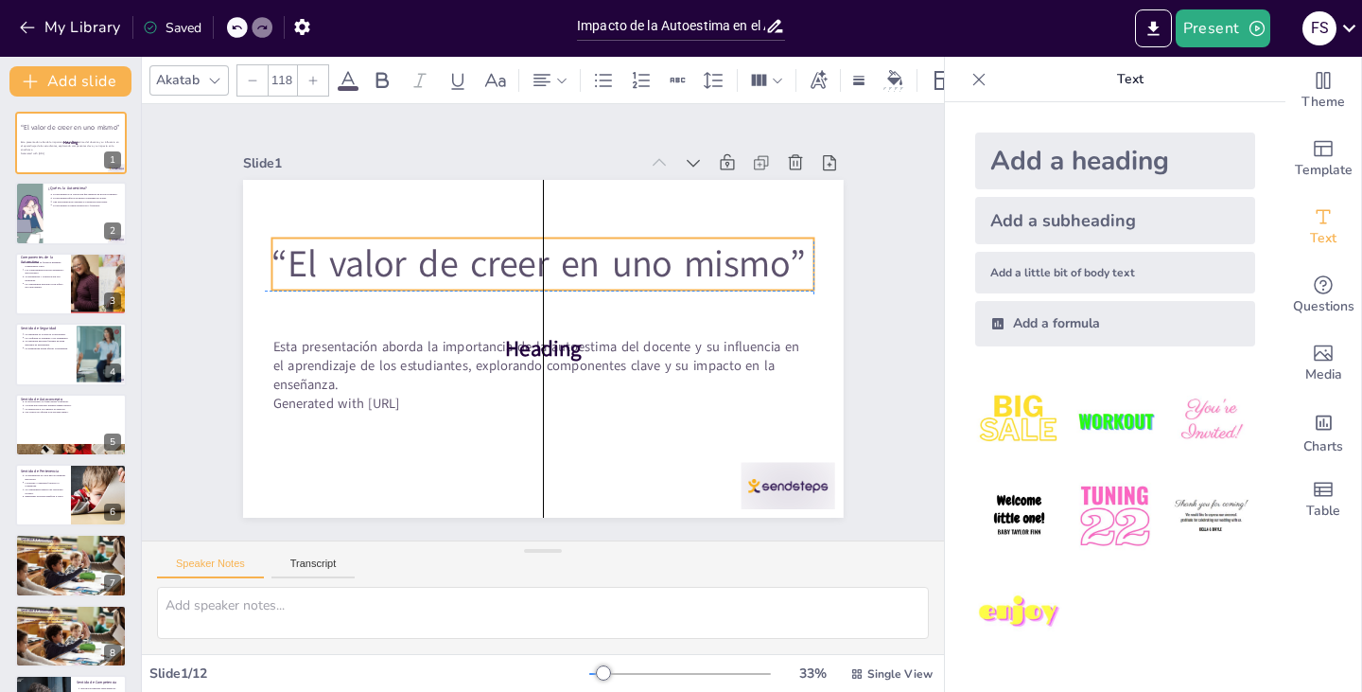
click at [578, 273] on span "“El valor de creer en uno mismo”" at bounding box center [556, 265] width 523 height 213
click at [578, 273] on span "“El valor de creer en uno mismo”" at bounding box center [551, 264] width 533 height 161
click at [578, 273] on span "“El valor de creer en uno mismo”" at bounding box center [556, 265] width 523 height 213
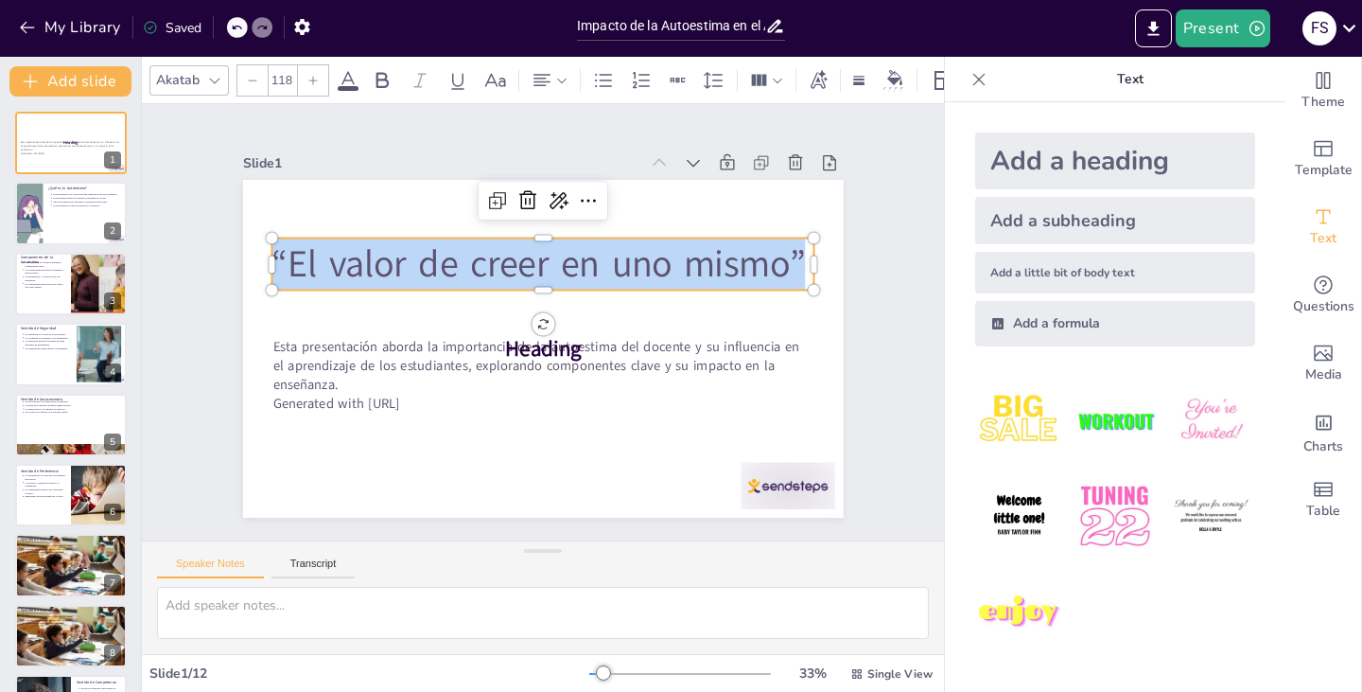
click at [578, 273] on span "“El valor de creer en uno mismo”" at bounding box center [556, 264] width 523 height 213
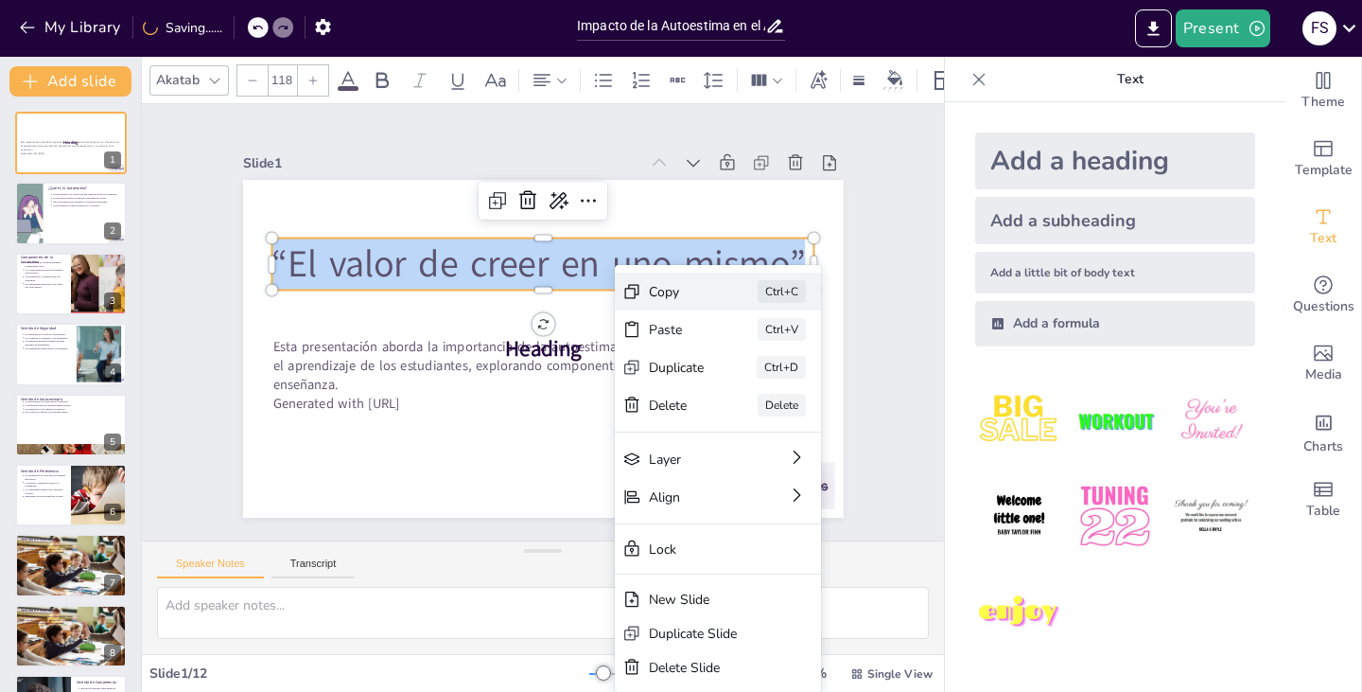
click at [753, 460] on div "Copy" at bounding box center [782, 477] width 59 height 34
